Goal: Task Accomplishment & Management: Use online tool/utility

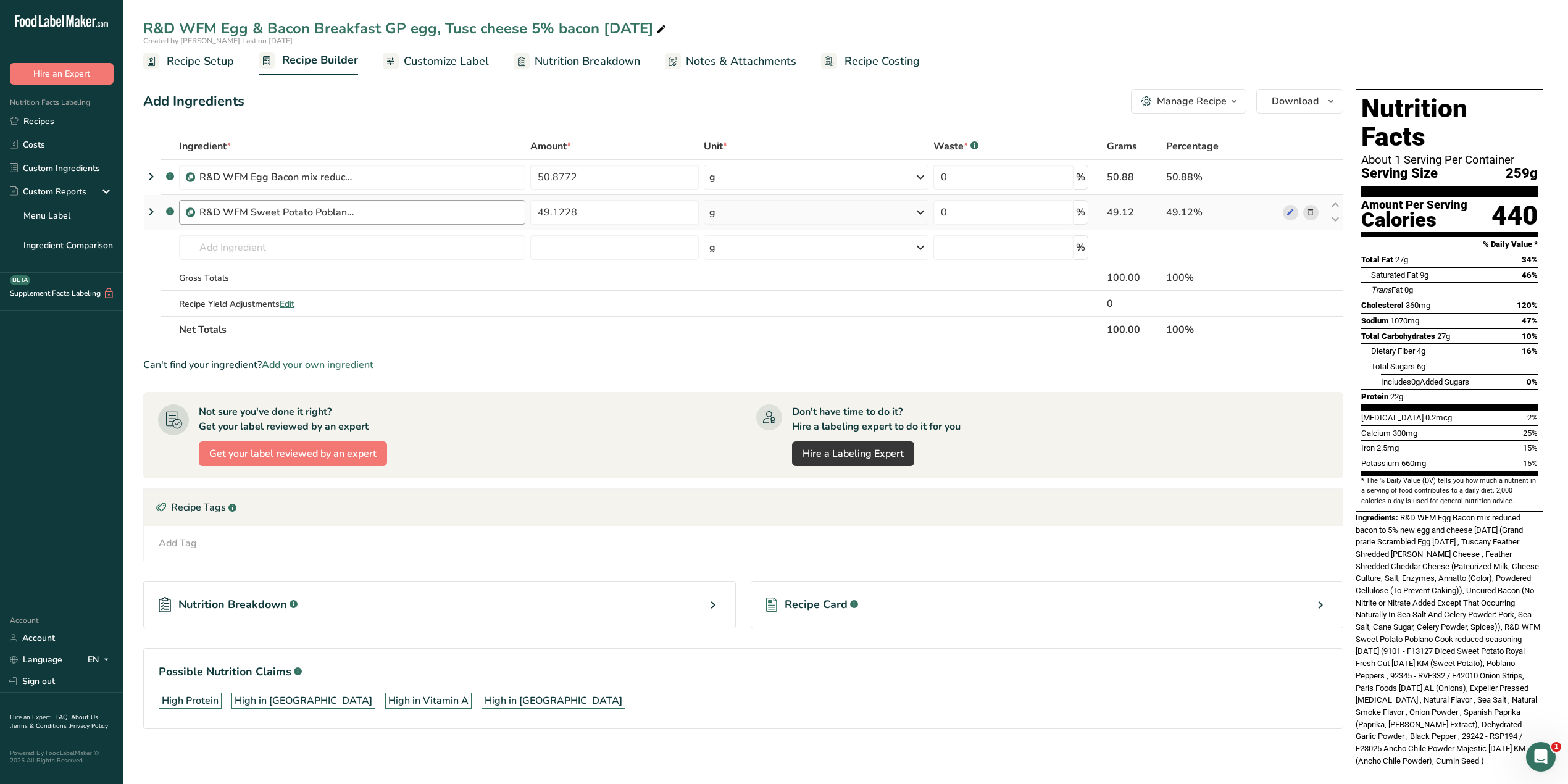
drag, startPoint x: 43, startPoint y: 122, endPoint x: 241, endPoint y: 223, distance: 222.3
click at [43, 122] on link "Recipes" at bounding box center [62, 121] width 124 height 24
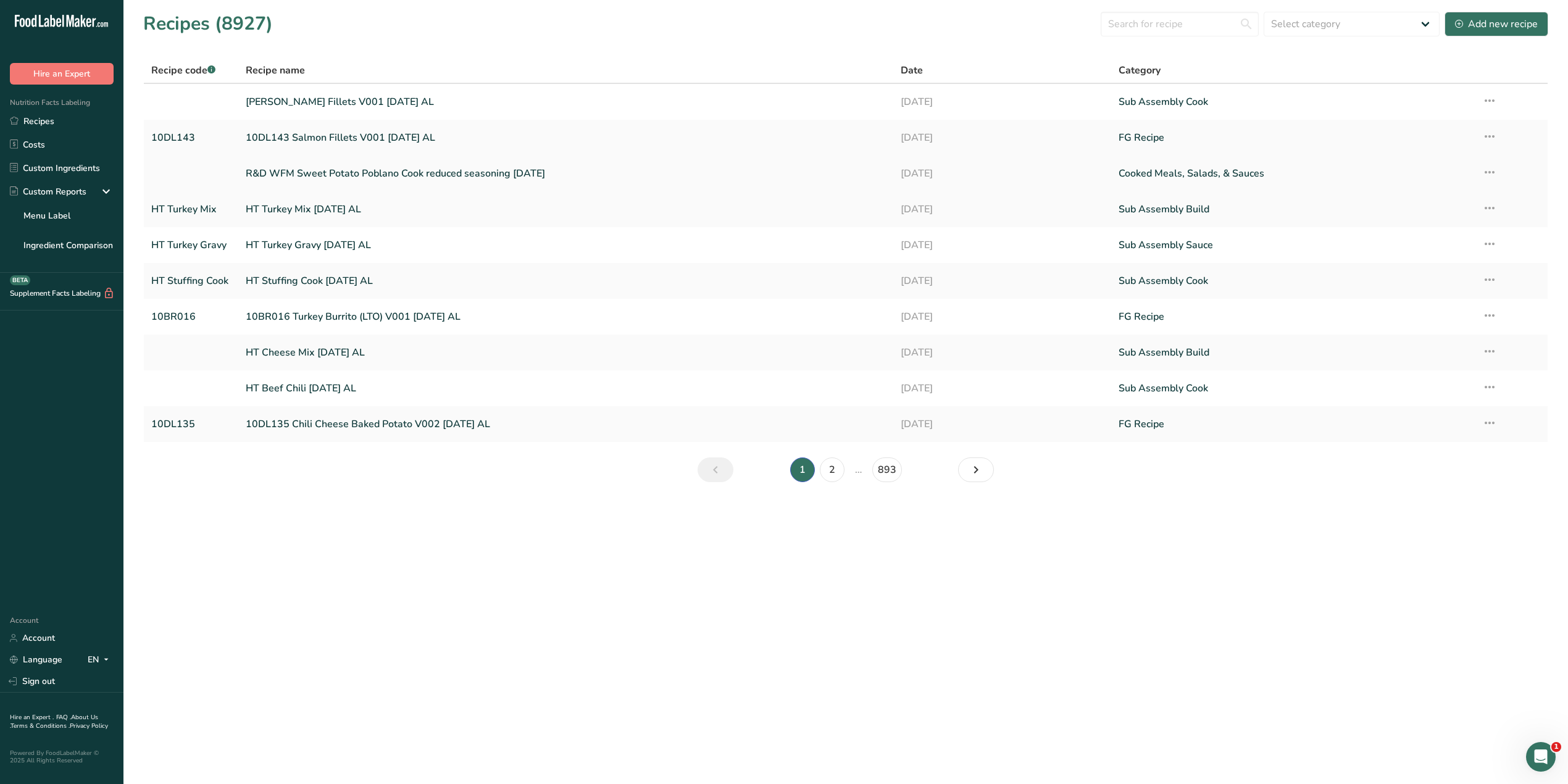
click at [448, 175] on link "R&D WFM Sweet Potato Poblano Cook reduced seasoning [DATE]" at bounding box center [566, 174] width 640 height 26
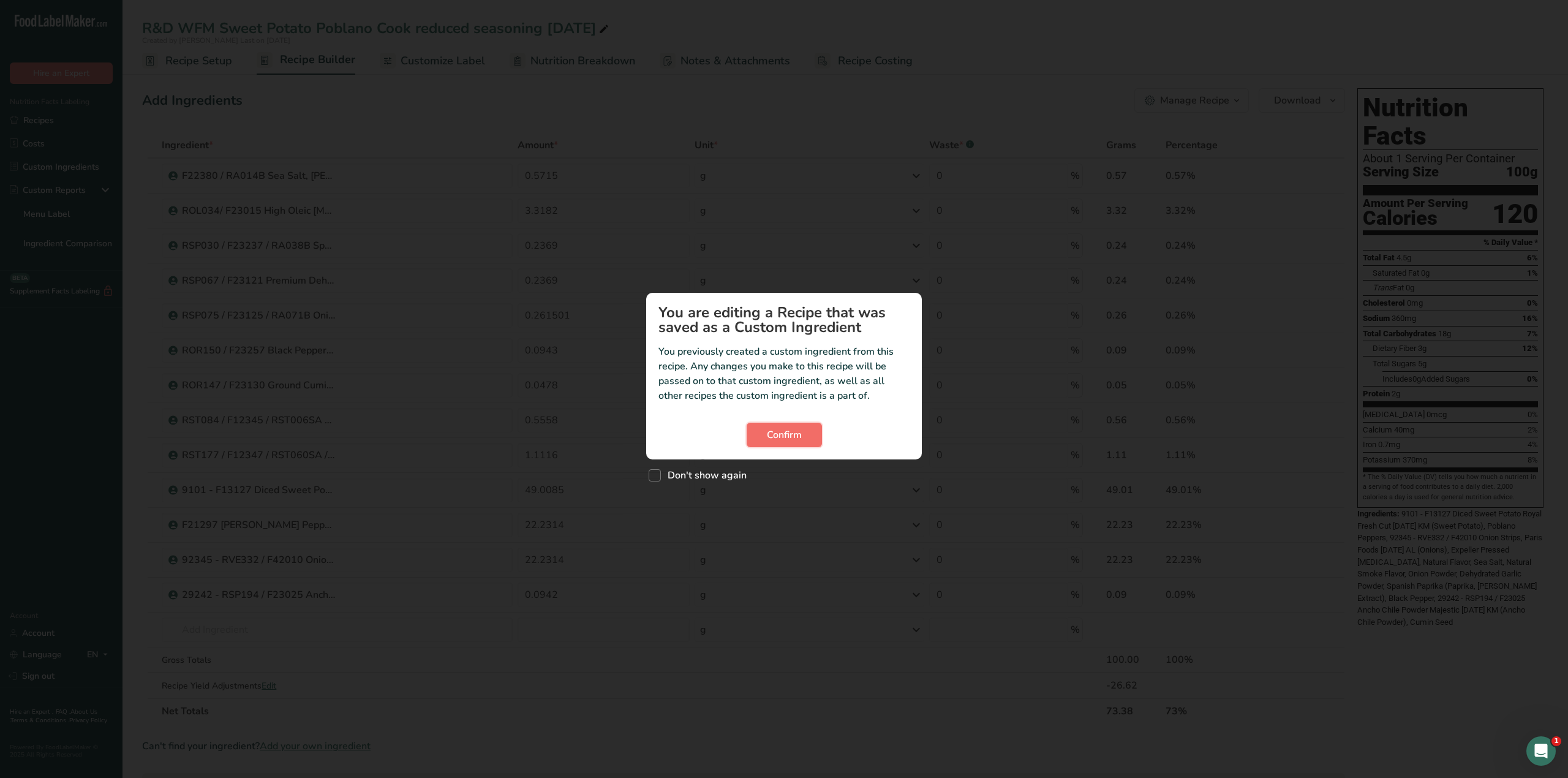
click at [770, 429] on span "Confirm" at bounding box center [784, 435] width 35 height 14
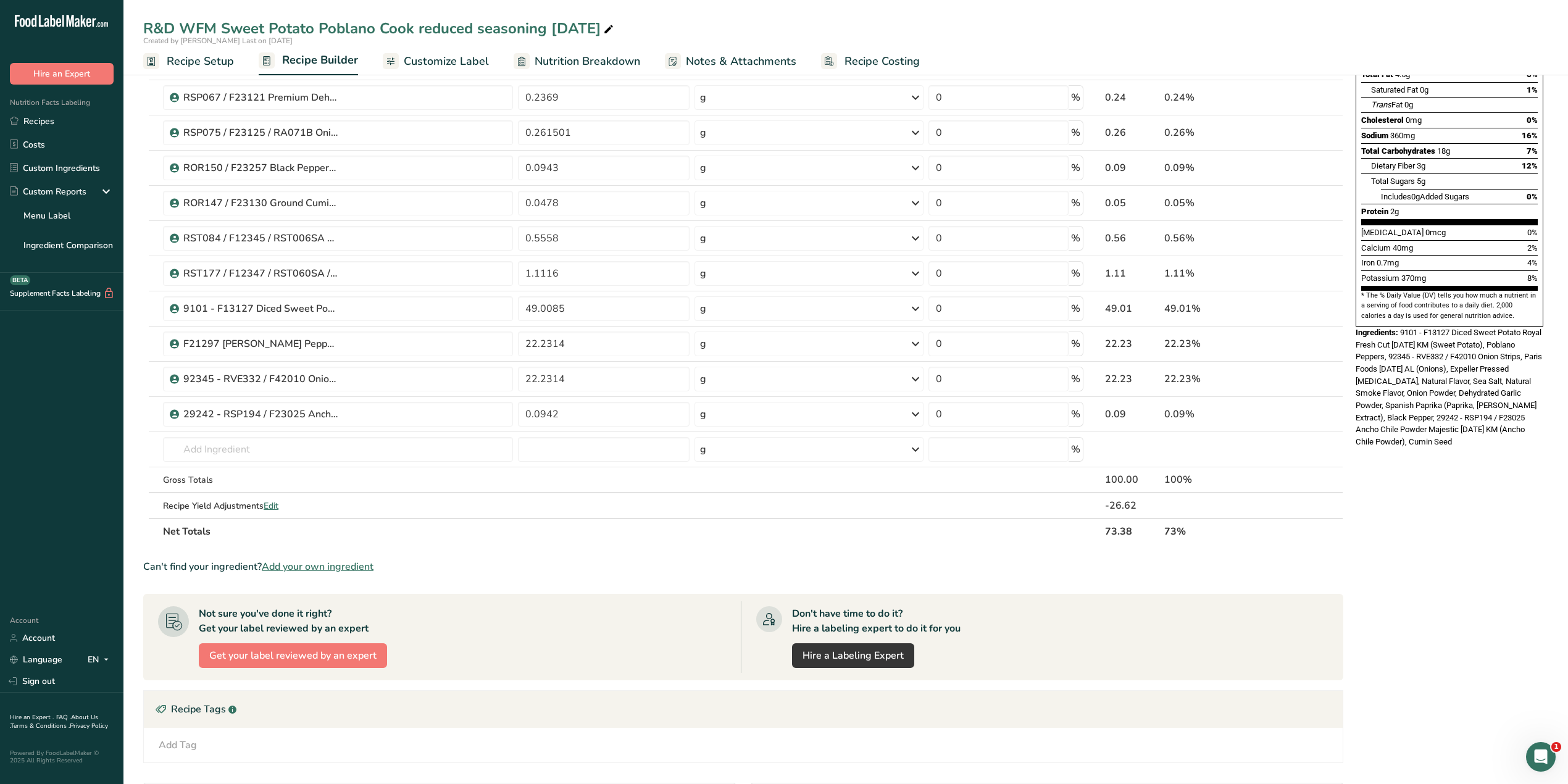
scroll to position [247, 0]
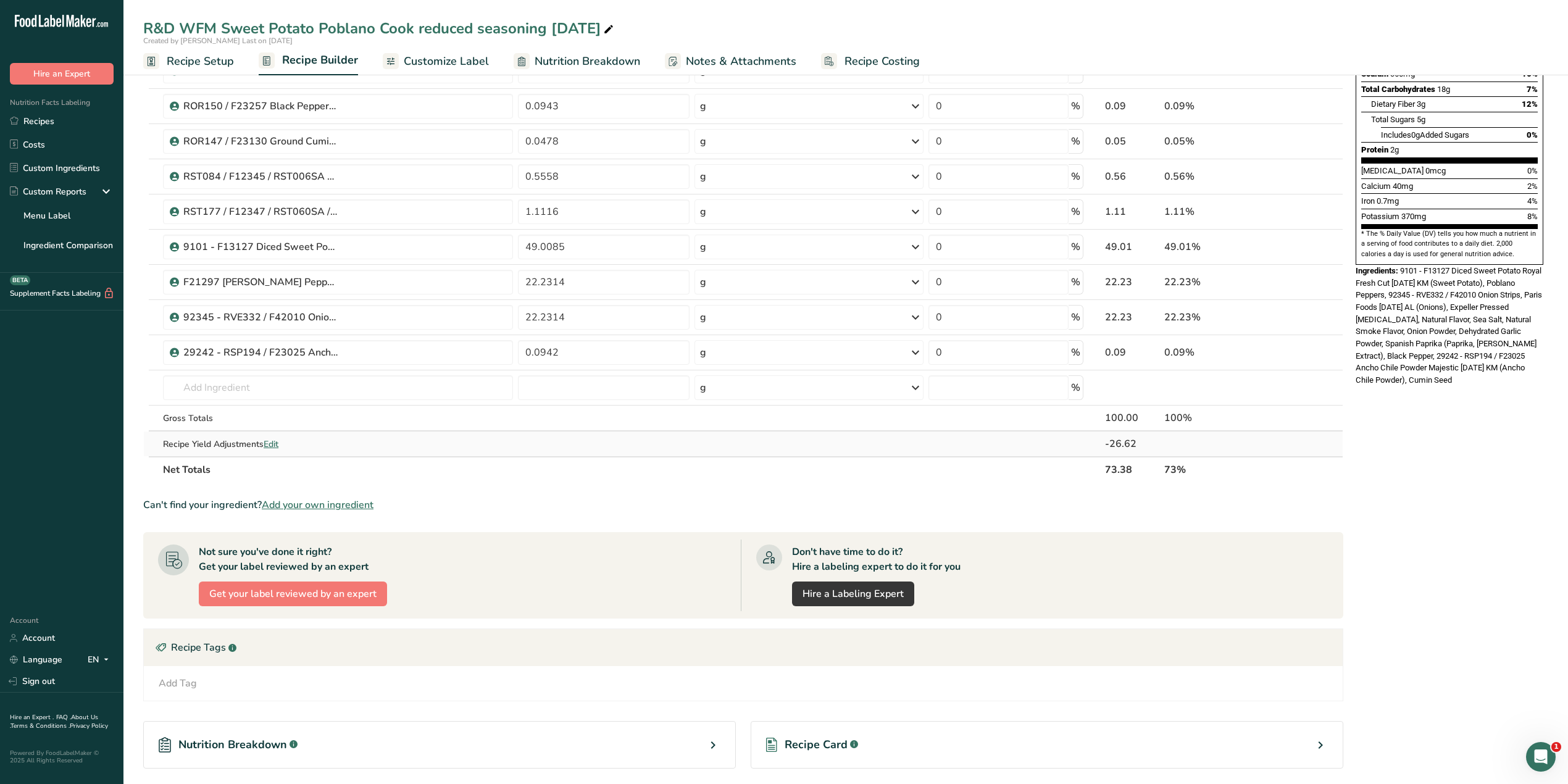
click at [274, 443] on span "Edit" at bounding box center [271, 444] width 15 height 12
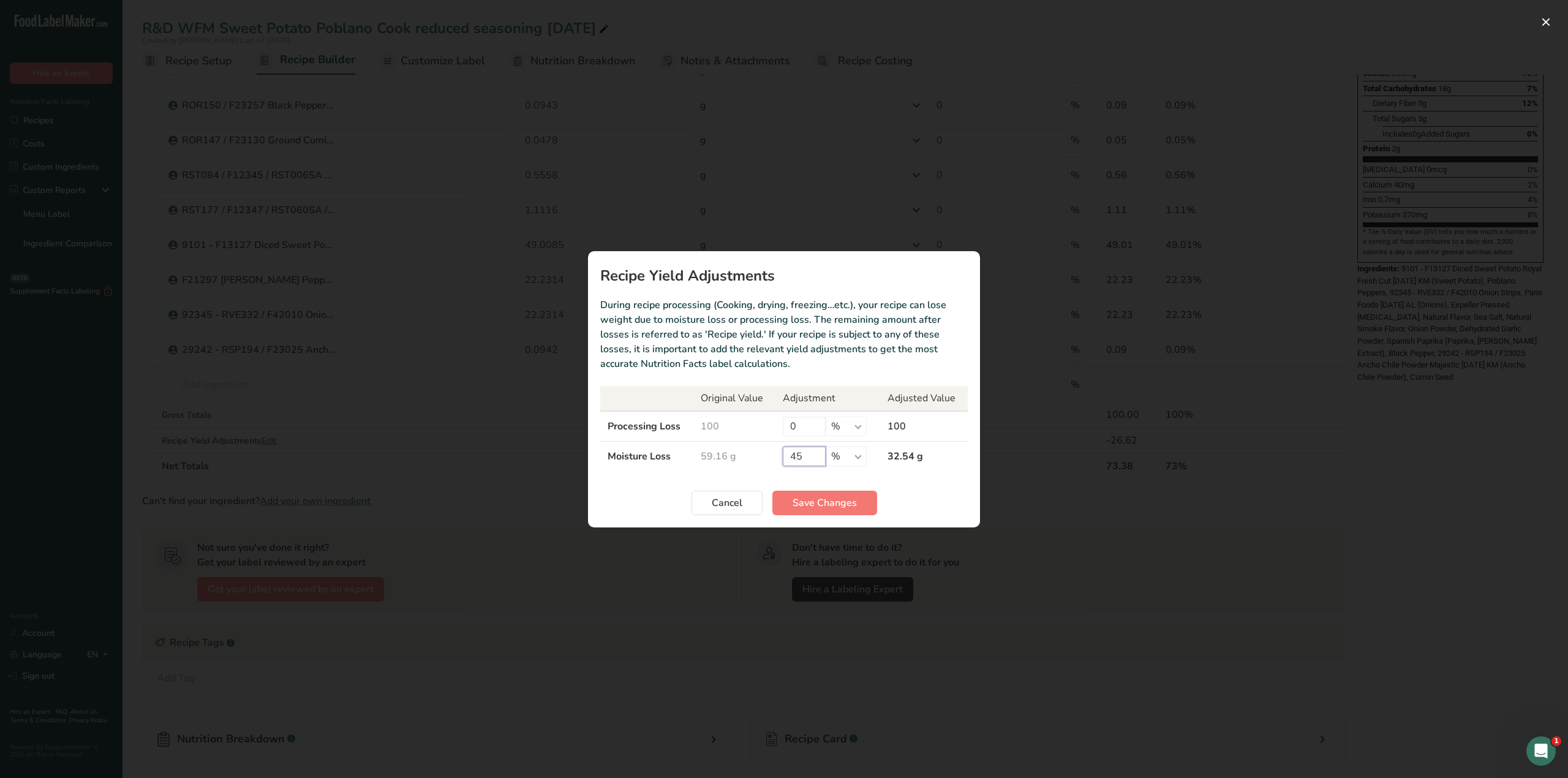
drag, startPoint x: 802, startPoint y: 462, endPoint x: 789, endPoint y: 457, distance: 13.9
click at [789, 457] on input "45" at bounding box center [805, 456] width 43 height 20
type input "35"
click at [798, 505] on span "Save Changes" at bounding box center [825, 503] width 64 height 14
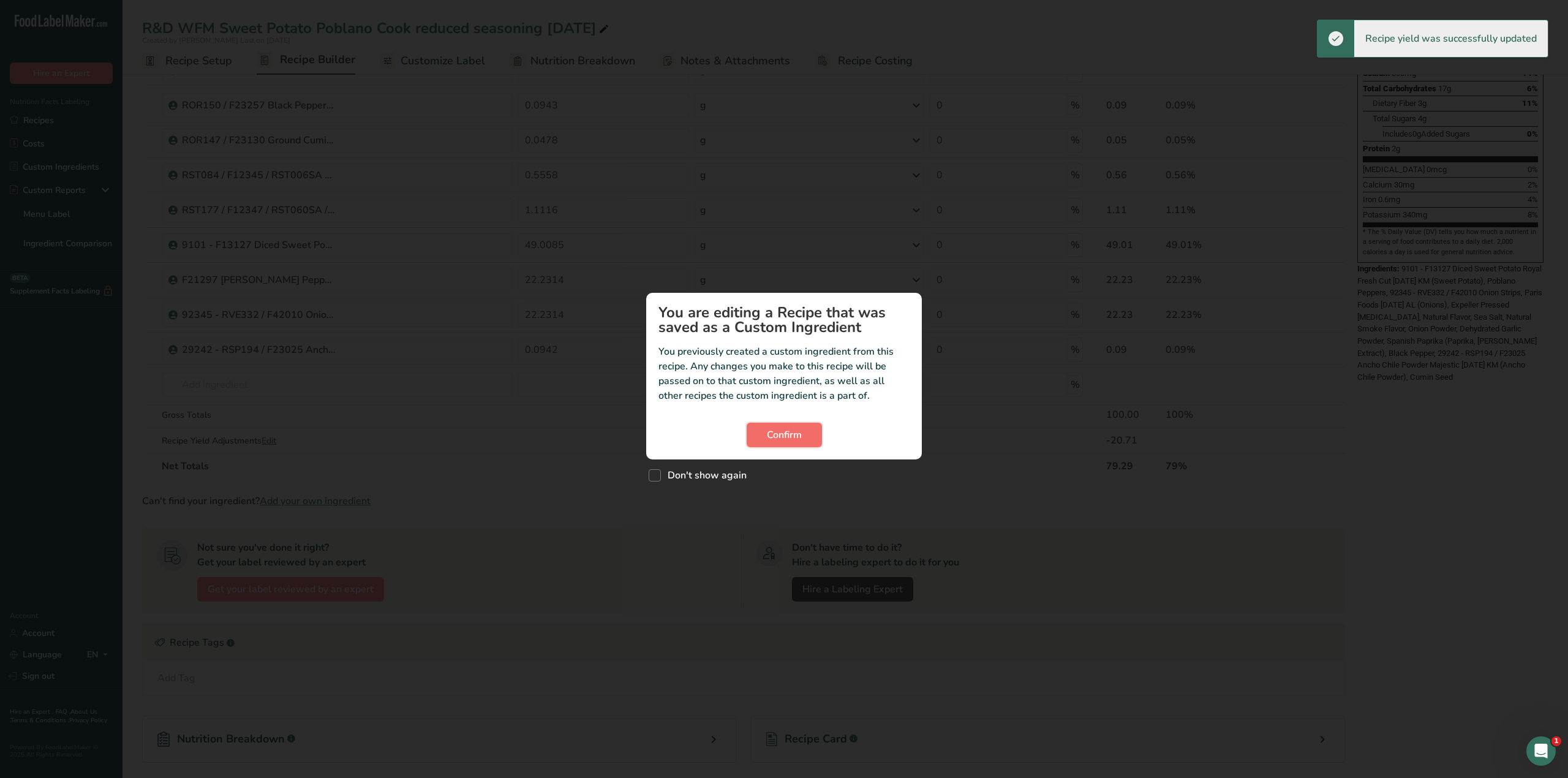
click at [794, 439] on span "Confirm" at bounding box center [784, 435] width 35 height 14
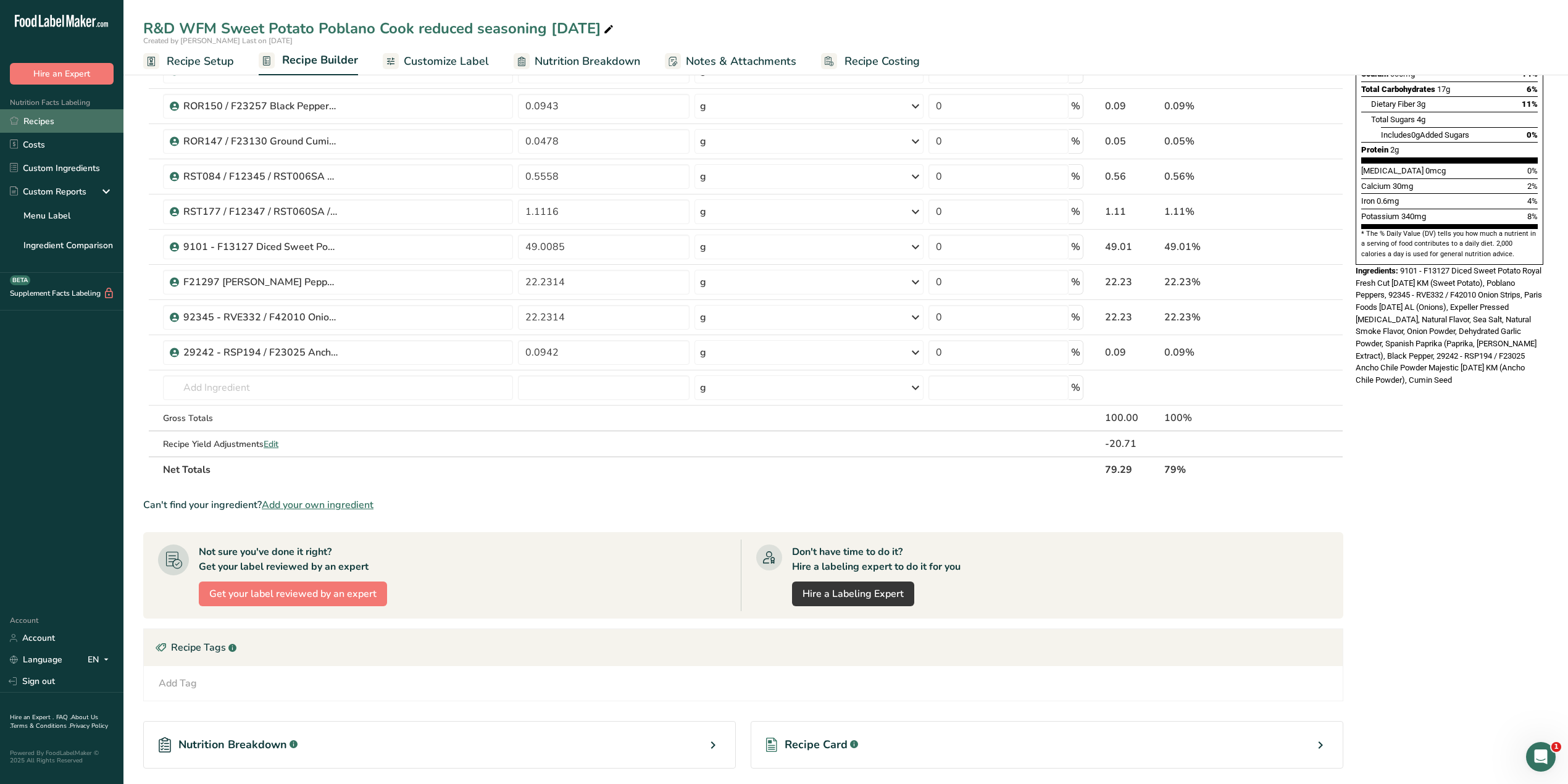
click at [45, 123] on link "Recipes" at bounding box center [62, 121] width 124 height 24
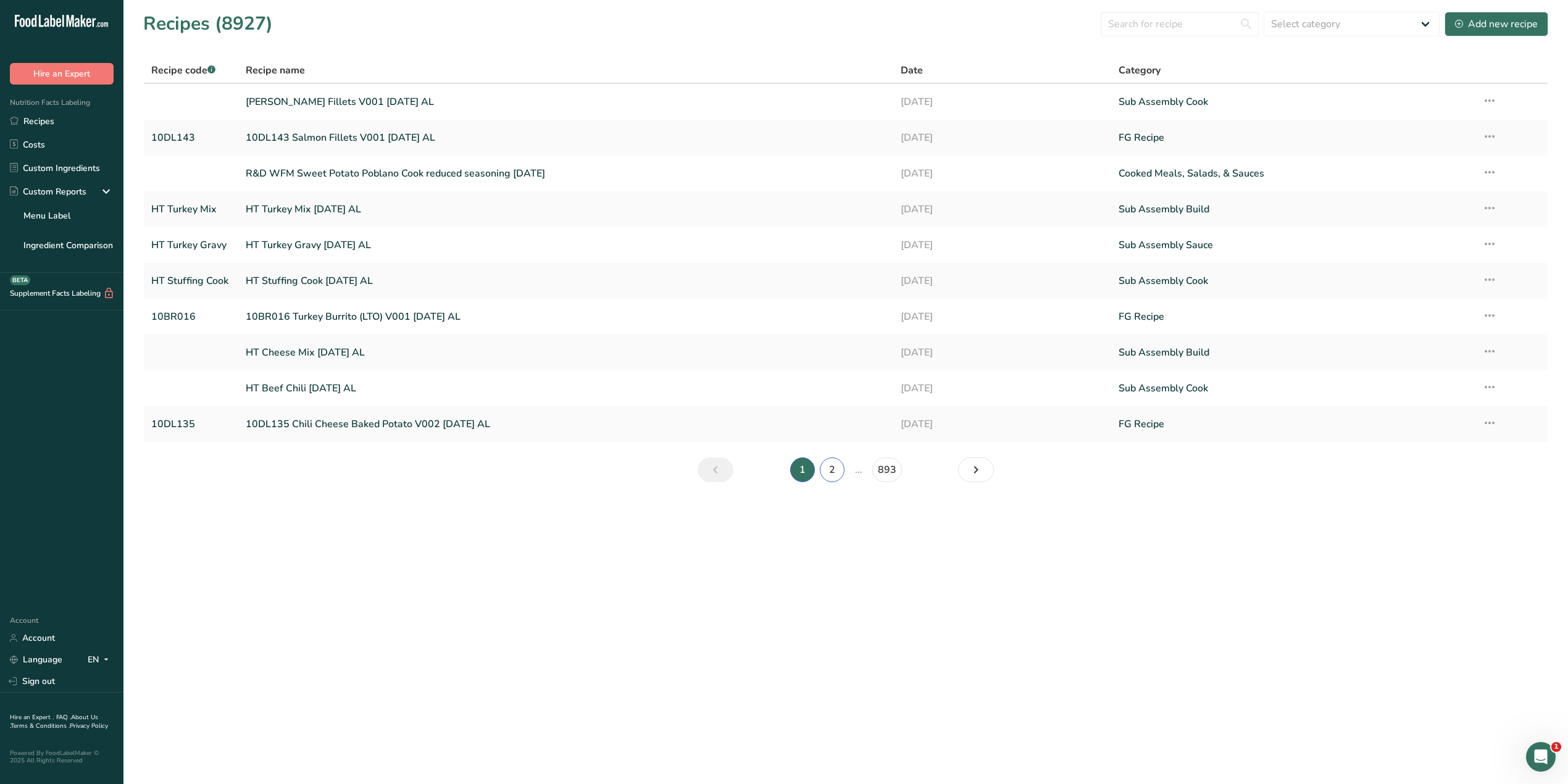
click at [824, 470] on link "2" at bounding box center [832, 470] width 25 height 25
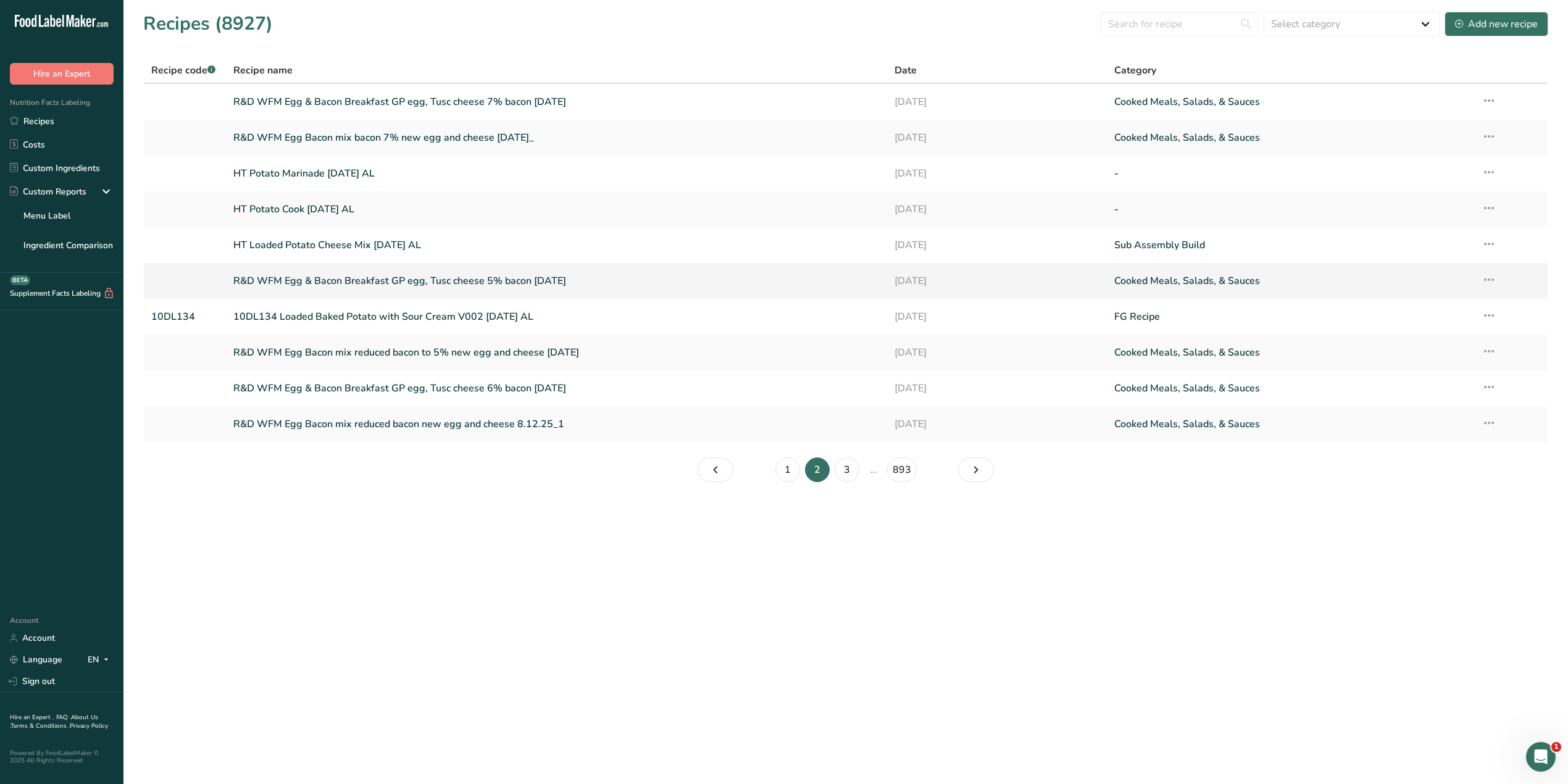
click at [523, 282] on link "R&D WFM Egg & Bacon Breakfast GP egg, Tusc cheese 5% bacon [DATE]" at bounding box center [556, 281] width 646 height 26
